Goal: Task Accomplishment & Management: Manage account settings

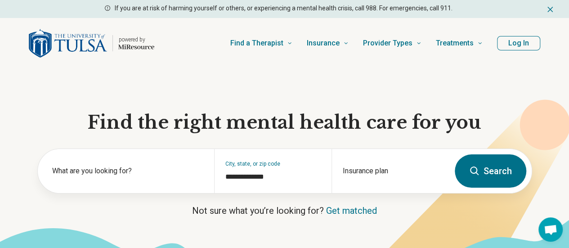
click at [509, 45] on button "Log In" at bounding box center [518, 43] width 43 height 14
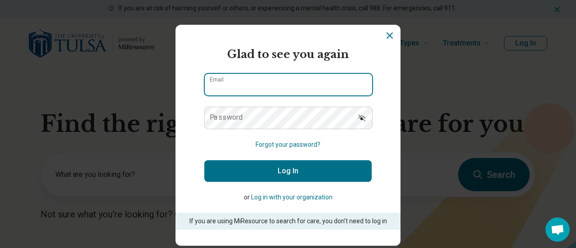
type input "**********"
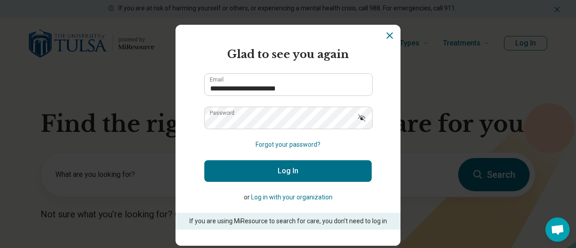
click at [273, 166] on button "Log In" at bounding box center [287, 171] width 167 height 22
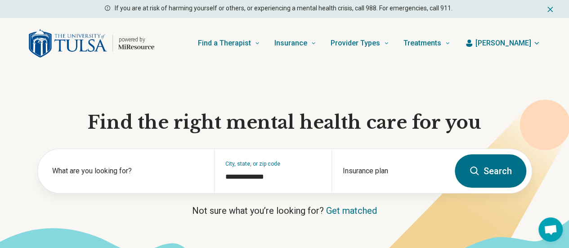
click at [510, 44] on span "[PERSON_NAME]" at bounding box center [503, 43] width 56 height 11
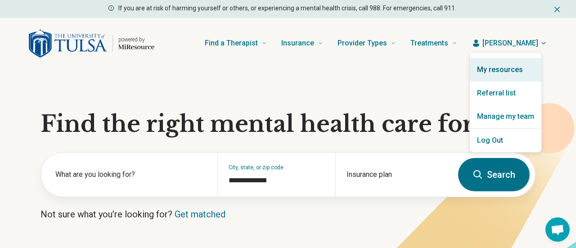
click at [500, 73] on link "My resources" at bounding box center [506, 69] width 72 height 23
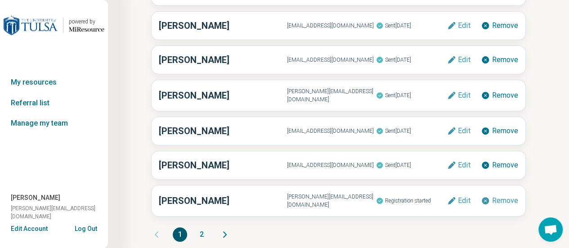
scroll to position [152, 0]
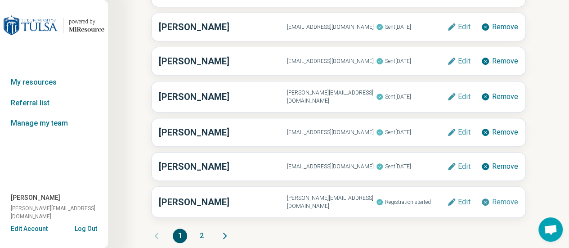
click at [201, 228] on button "2" at bounding box center [201, 235] width 14 height 14
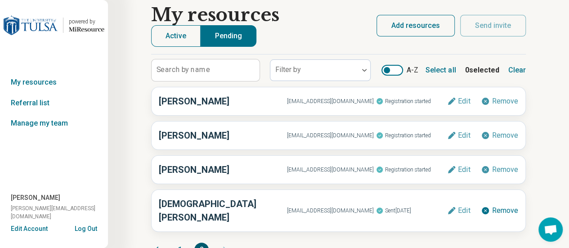
scroll to position [18, 0]
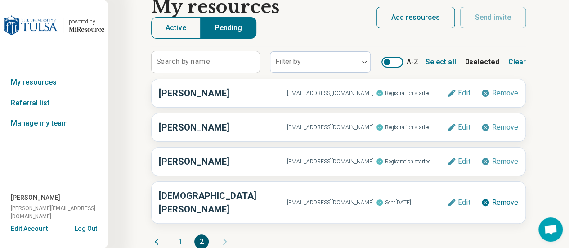
click at [180, 234] on button "1" at bounding box center [180, 241] width 14 height 14
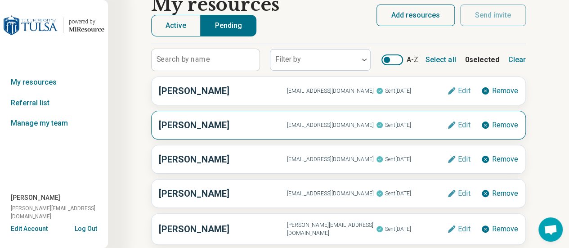
scroll to position [0, 0]
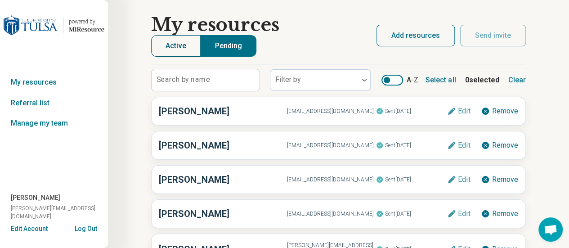
click at [170, 45] on button "Active" at bounding box center [175, 46] width 49 height 22
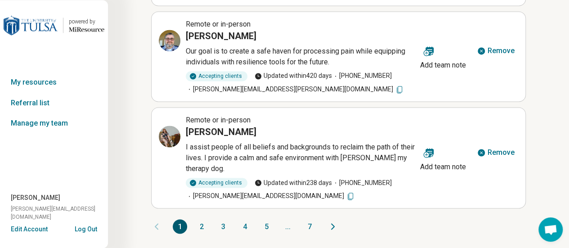
scroll to position [659, 0]
click at [309, 228] on button "7" at bounding box center [309, 226] width 14 height 14
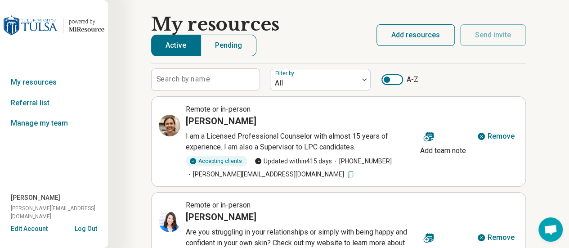
scroll to position [0, 0]
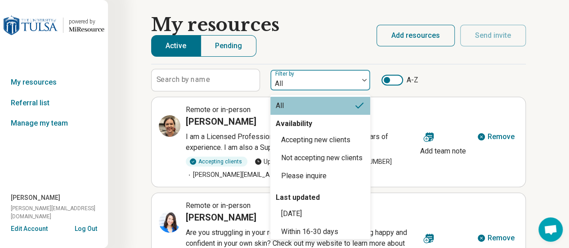
click at [289, 76] on label "Filter by" at bounding box center [285, 74] width 21 height 6
click at [302, 219] on div "[DATE]" at bounding box center [291, 213] width 21 height 11
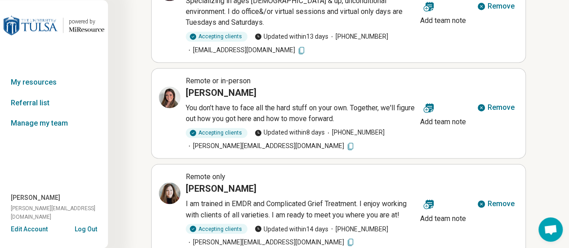
scroll to position [660, 0]
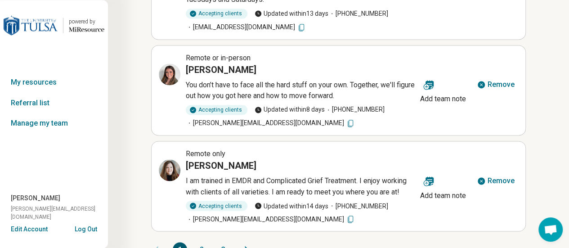
click at [223, 242] on button "3" at bounding box center [223, 249] width 14 height 14
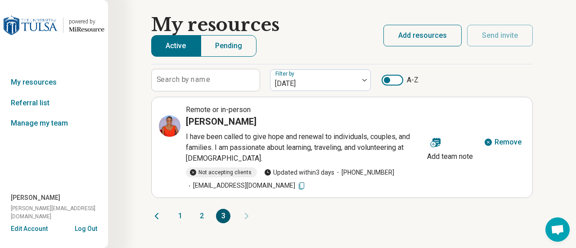
click at [202, 217] on button "2" at bounding box center [201, 216] width 14 height 14
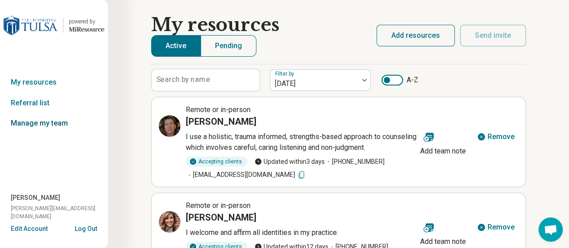
click at [44, 120] on link "Manage my team" at bounding box center [54, 123] width 108 height 21
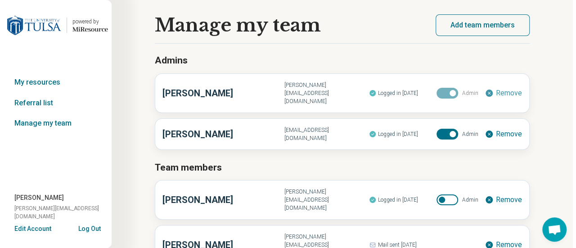
scroll to position [28, 0]
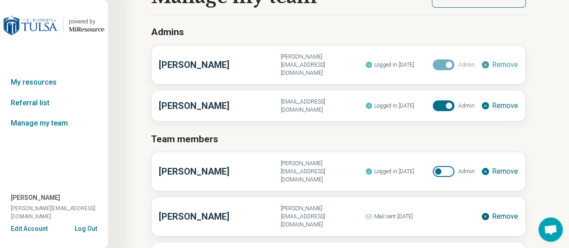
click at [487, 213] on icon at bounding box center [485, 216] width 7 height 7
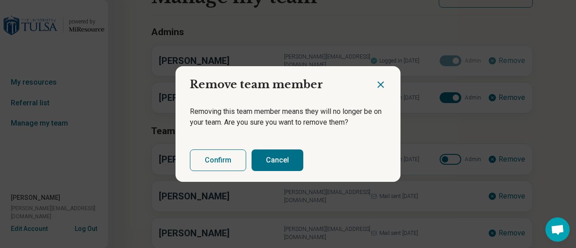
click at [216, 160] on button "Confirm" at bounding box center [218, 160] width 56 height 22
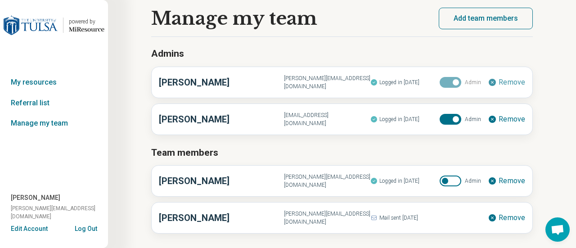
scroll to position [0, 0]
